Goal: Navigation & Orientation: Find specific page/section

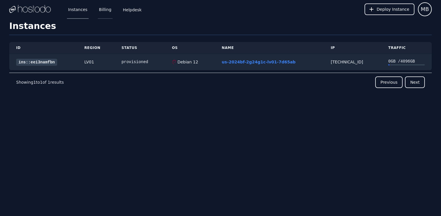
click at [101, 12] on link "Billing" at bounding box center [105, 9] width 15 height 19
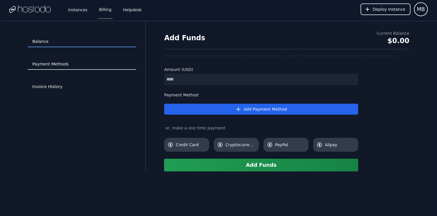
click at [53, 65] on link "Payment Methods" at bounding box center [82, 64] width 108 height 11
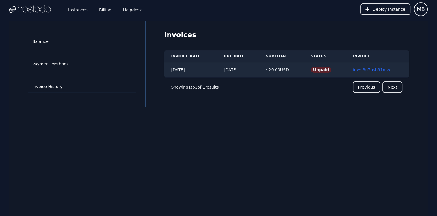
click at [50, 46] on link "Balance" at bounding box center [82, 41] width 108 height 11
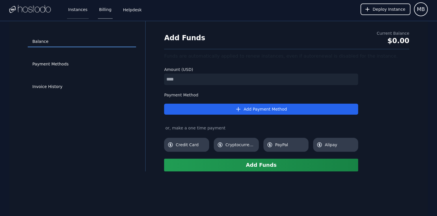
click at [76, 12] on link "Instances" at bounding box center [78, 9] width 22 height 19
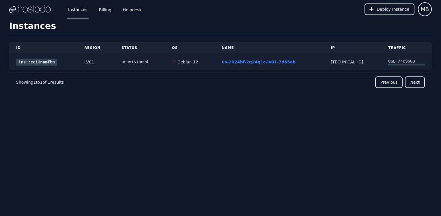
click at [41, 61] on link "ins::eei3namfbn" at bounding box center [36, 62] width 41 height 7
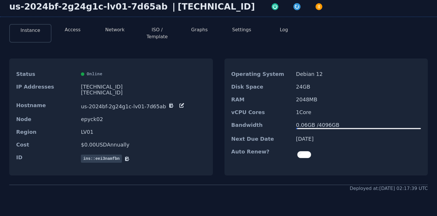
scroll to position [29, 0]
